Goal: Obtain resource: Obtain resource

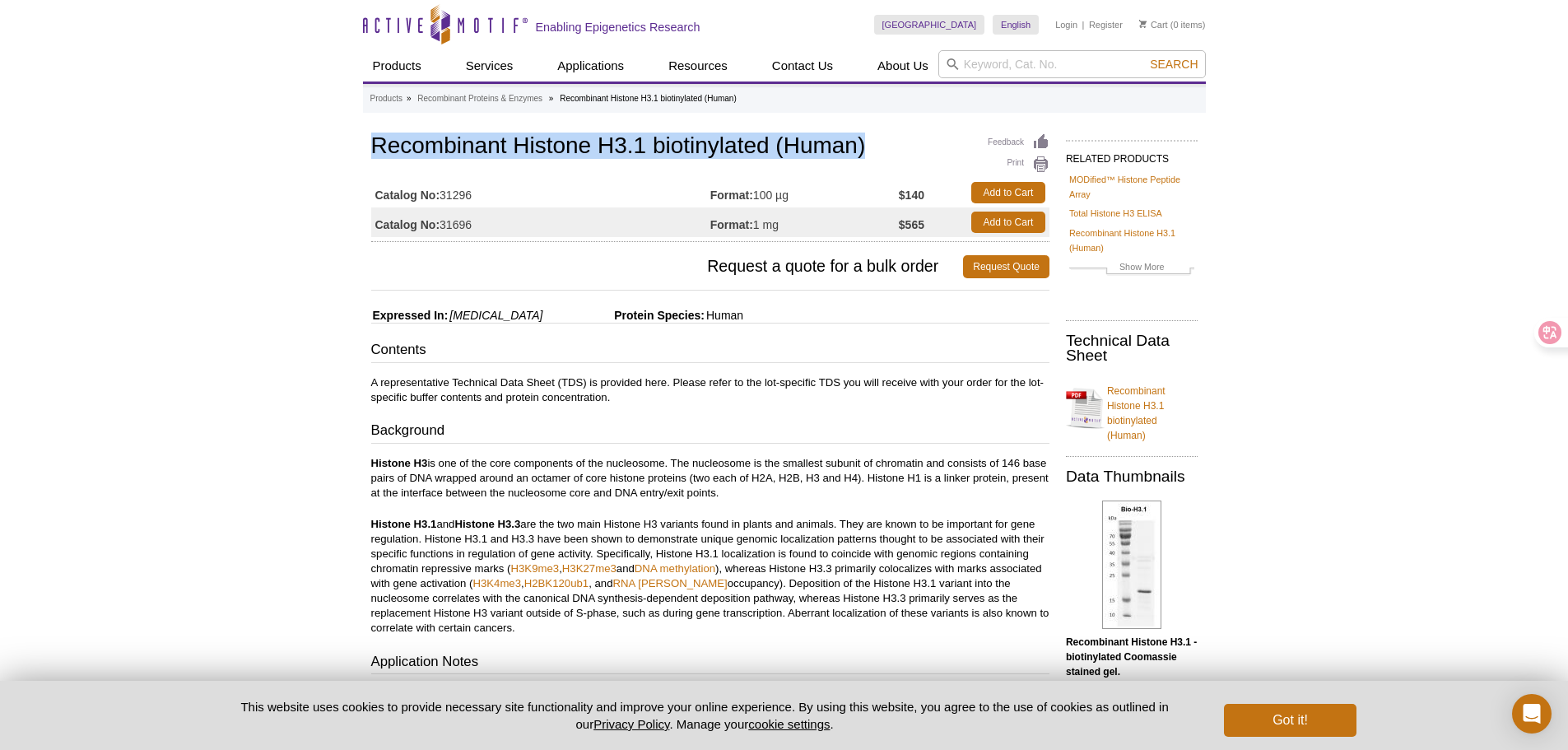
drag, startPoint x: 374, startPoint y: 148, endPoint x: 878, endPoint y: 143, distance: 504.0
click at [878, 143] on h1 "Recombinant Histone H3.1 biotinylated (Human)" at bounding box center [710, 148] width 678 height 28
copy h1 "Recombinant Histone H3.1 biotinylated (Human)"
drag, startPoint x: 493, startPoint y: 223, endPoint x: 443, endPoint y: 217, distance: 50.4
click at [443, 217] on td "Catalog No: 31696" at bounding box center [541, 222] width 339 height 29
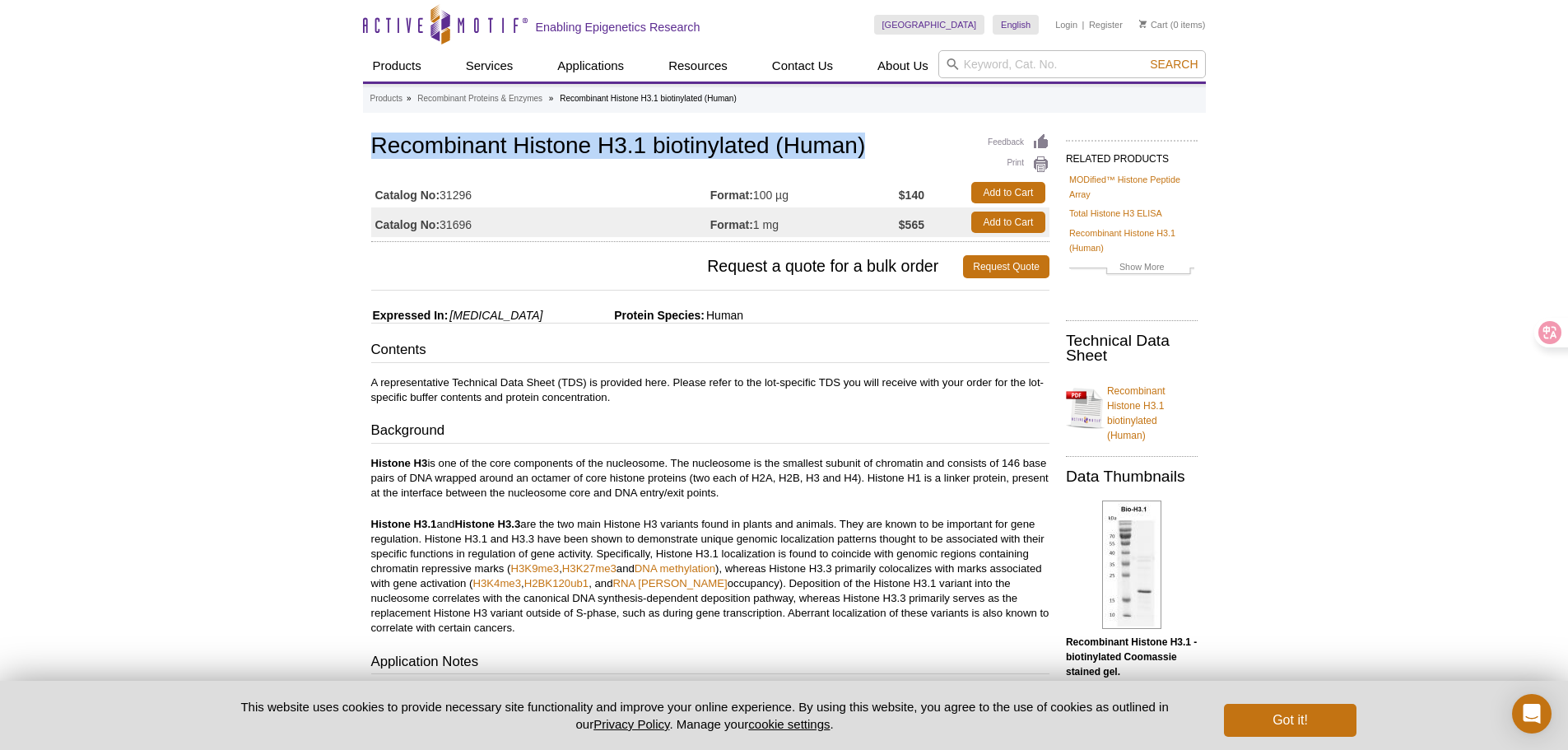
copy td "31696"
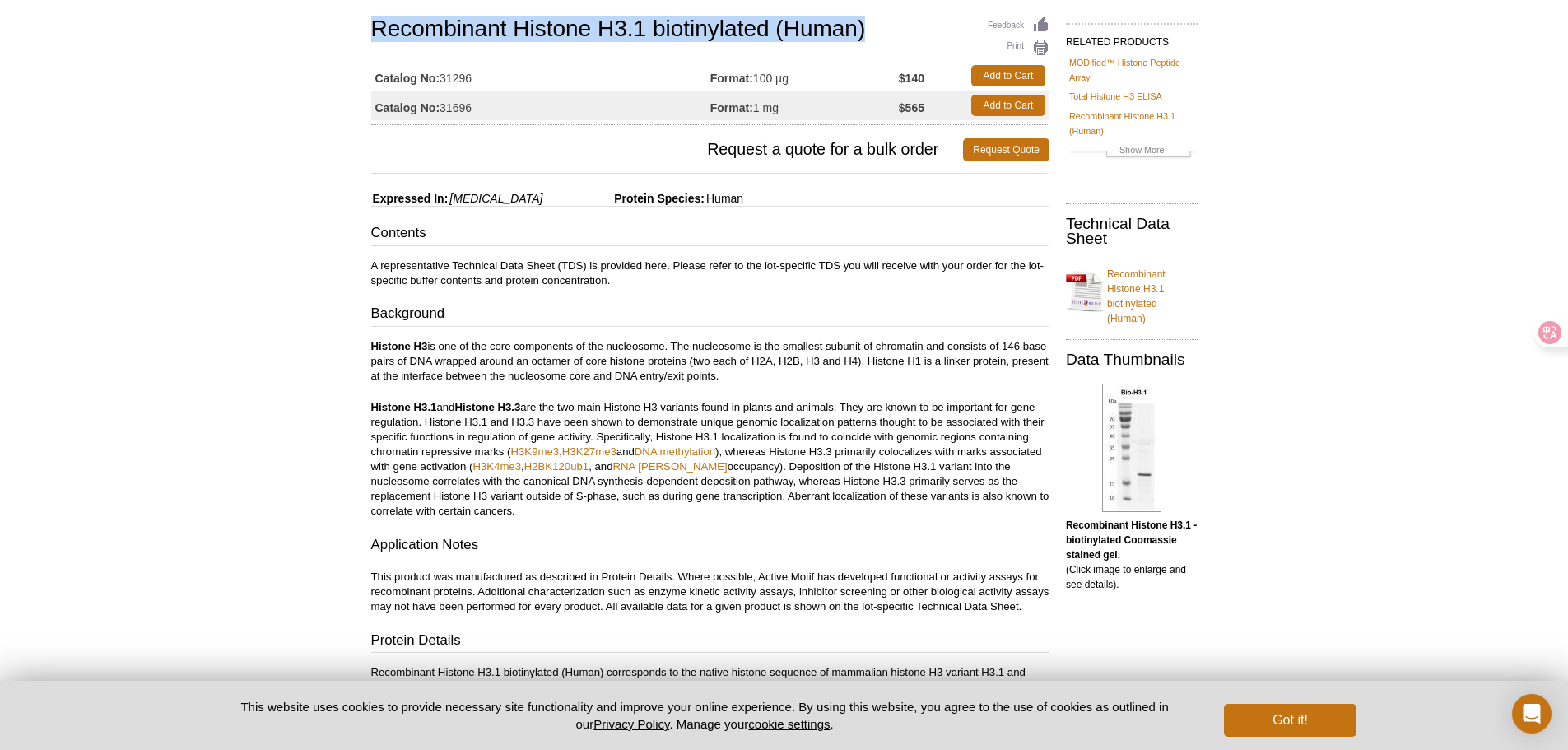
scroll to position [212, 0]
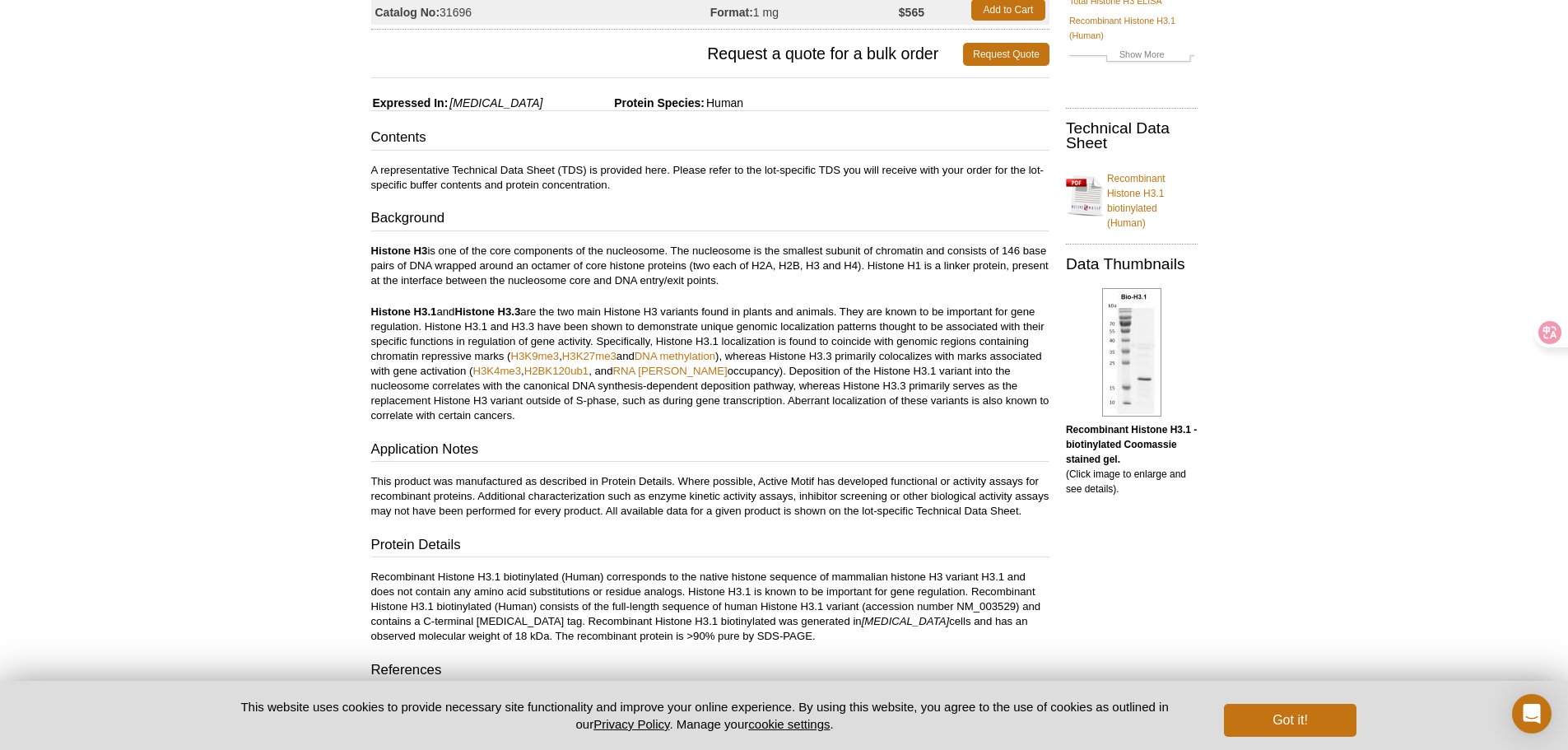
click at [871, 427] on div "Contents A representative Technical Data Sheet (TDS) is provided here. Please r…" at bounding box center [710, 419] width 678 height 582
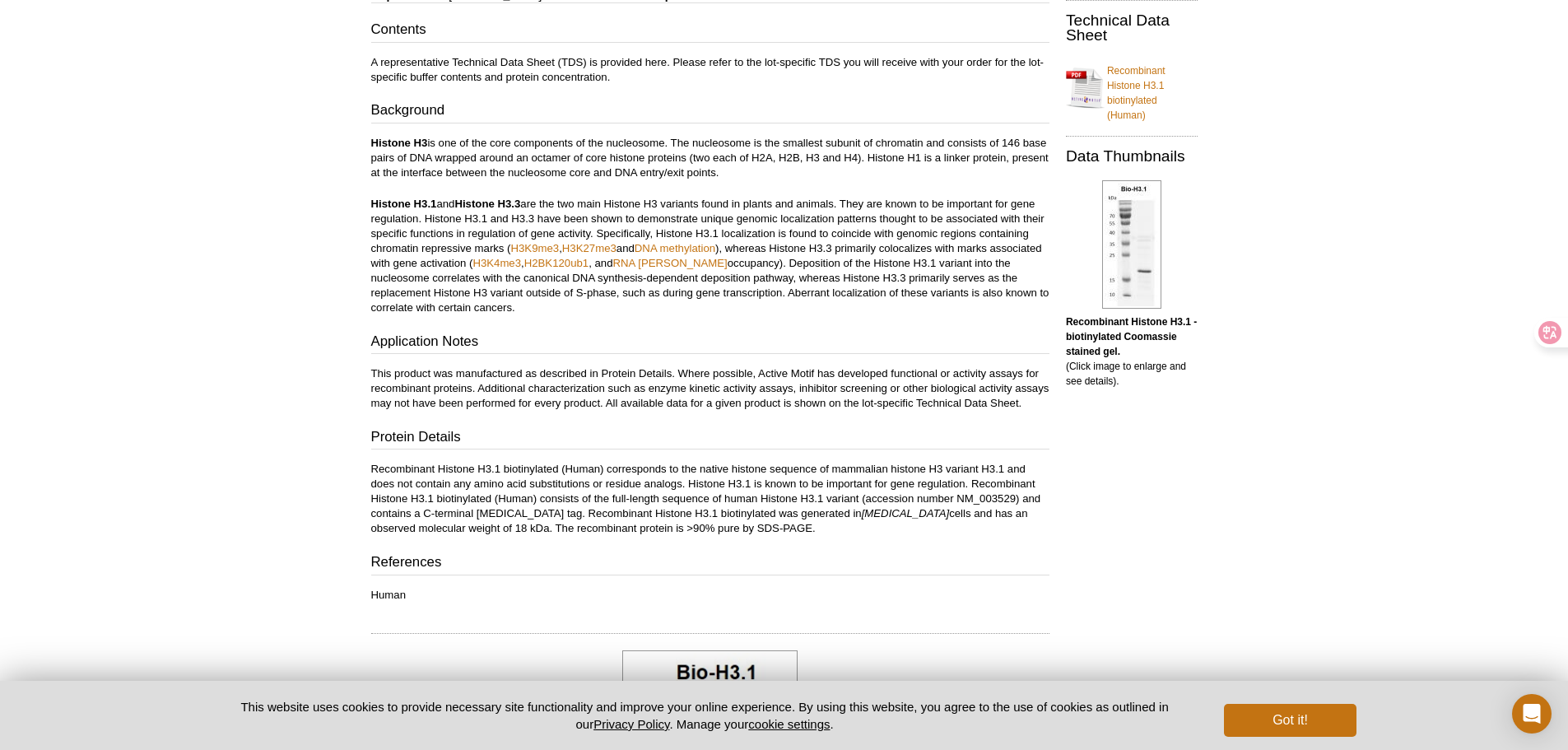
scroll to position [0, 0]
